Goal: Transaction & Acquisition: Book appointment/travel/reservation

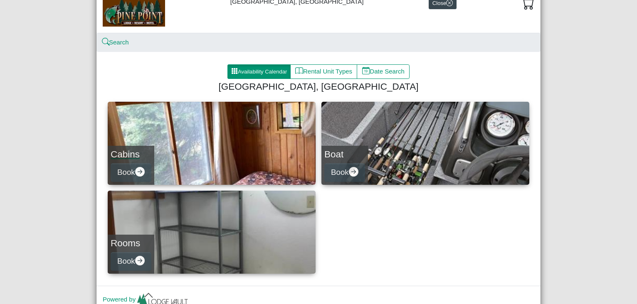
scroll to position [66, 0]
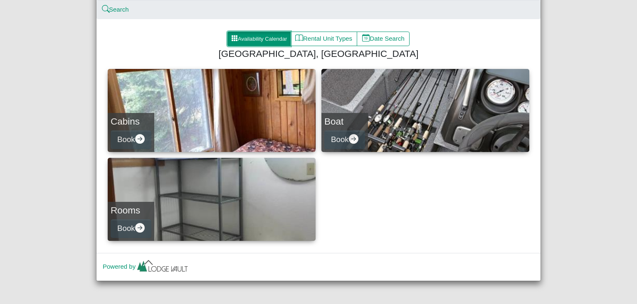
click at [246, 37] on button "Availability Calendar" at bounding box center [258, 39] width 63 height 15
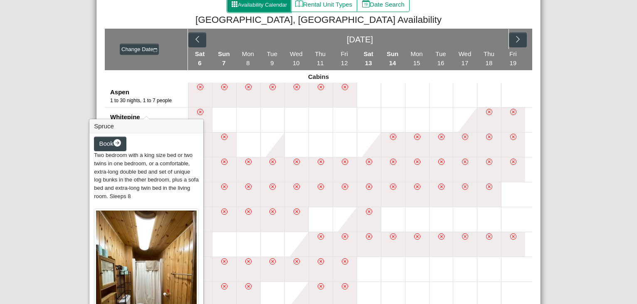
scroll to position [69, 0]
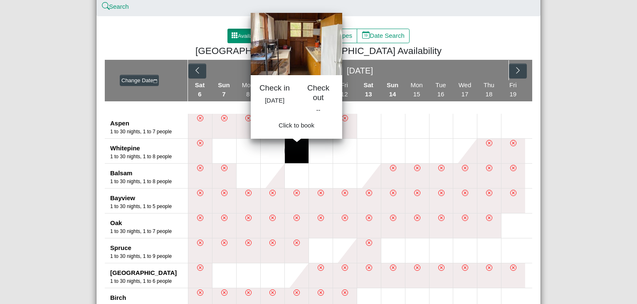
click at [285, 152] on button at bounding box center [297, 151] width 24 height 25
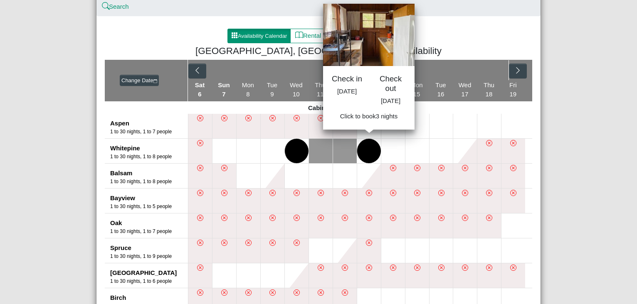
click at [367, 150] on button at bounding box center [369, 151] width 24 height 25
click at [358, 122] on span "Book 3 night s" at bounding box center [369, 118] width 38 height 7
select select "*"
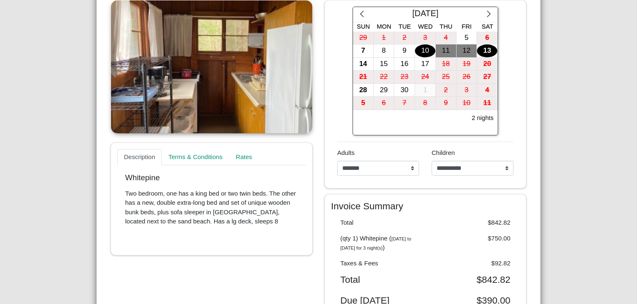
scroll to position [276, 0]
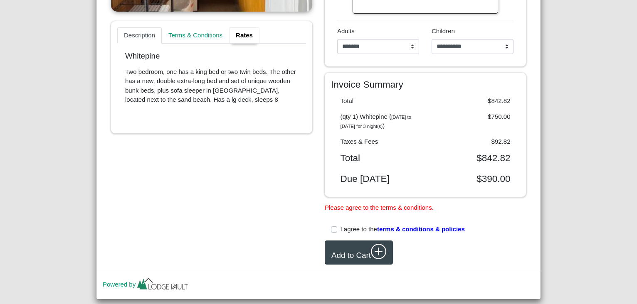
click at [236, 37] on link "Rates" at bounding box center [244, 35] width 30 height 17
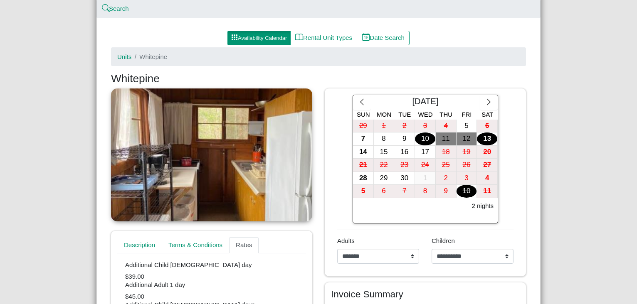
scroll to position [0, 0]
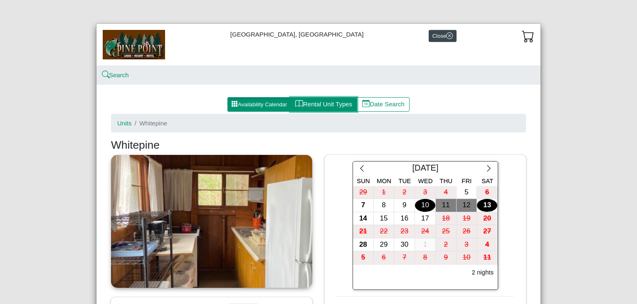
click at [329, 102] on button "Rental Unit Types" at bounding box center [323, 104] width 67 height 15
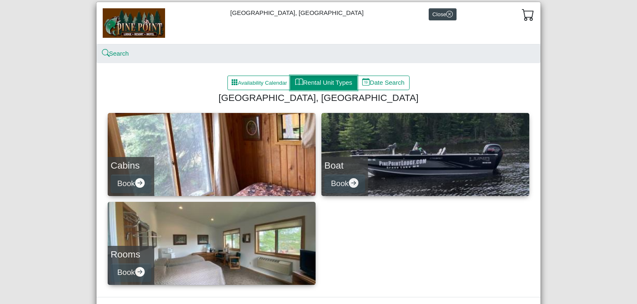
scroll to position [66, 0]
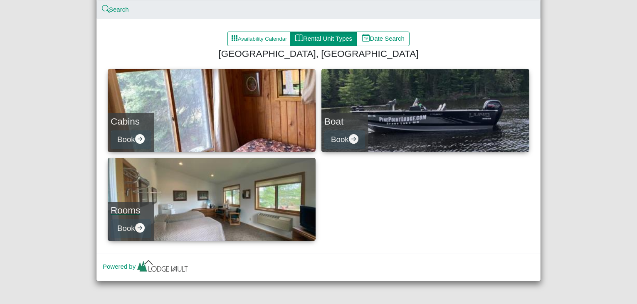
click at [253, 230] on link "Rooms Book" at bounding box center [212, 199] width 208 height 83
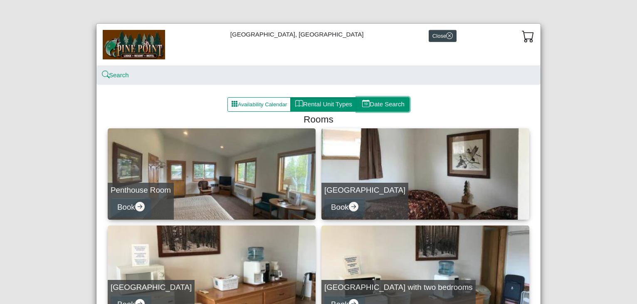
click at [385, 103] on button "Date Search" at bounding box center [383, 104] width 53 height 15
select select "*"
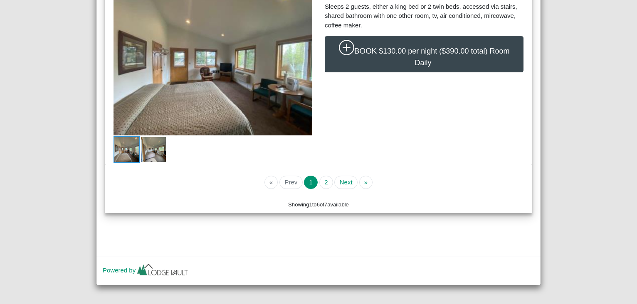
scroll to position [2173, 0]
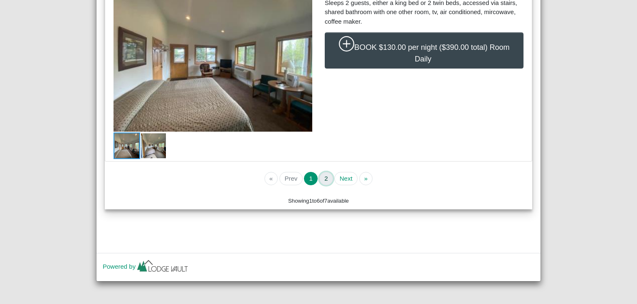
click at [324, 183] on button "2" at bounding box center [326, 178] width 14 height 13
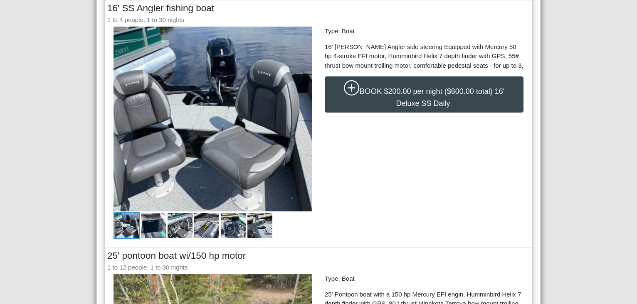
scroll to position [885, 0]
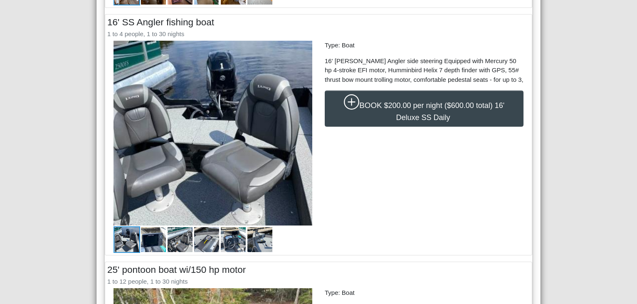
click at [150, 245] on img at bounding box center [153, 239] width 27 height 27
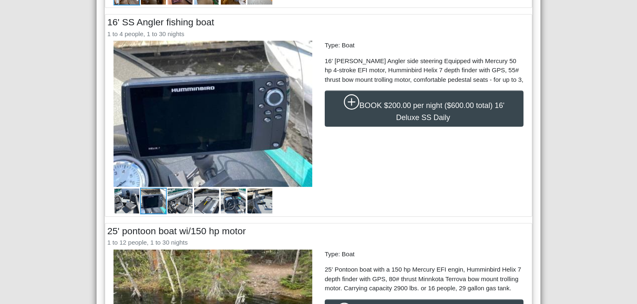
click at [169, 203] on img at bounding box center [180, 201] width 27 height 27
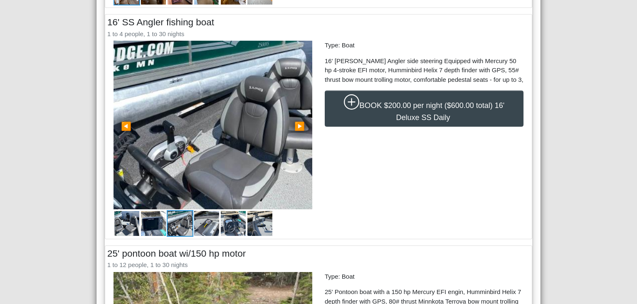
click at [194, 220] on img at bounding box center [206, 223] width 27 height 27
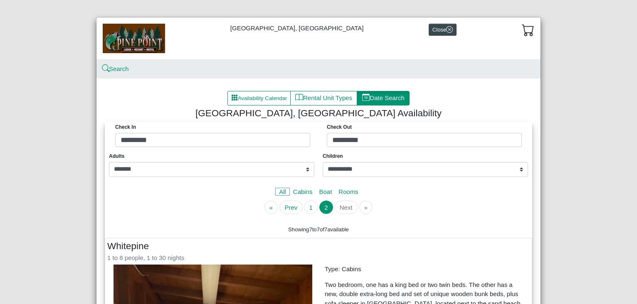
scroll to position [0, 0]
